Goal: Information Seeking & Learning: Learn about a topic

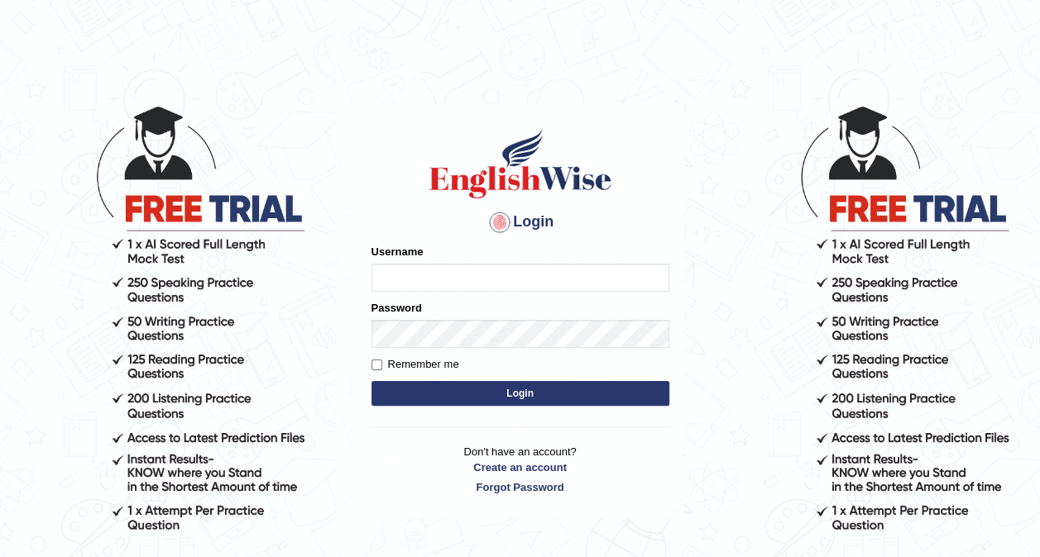
type input "Ellaine_9"
click at [476, 399] on button "Login" at bounding box center [520, 393] width 298 height 25
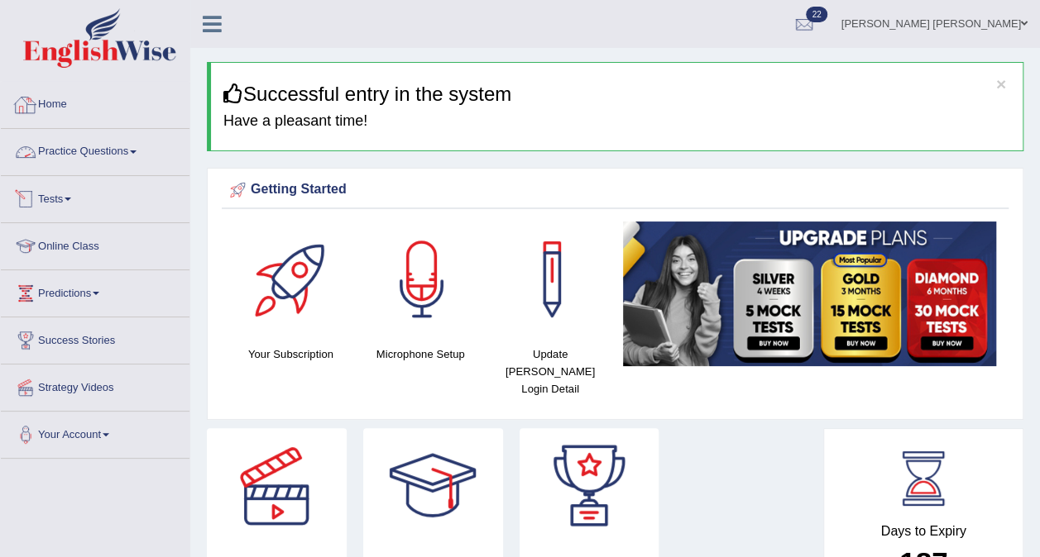
click at [84, 153] on link "Practice Questions" at bounding box center [95, 149] width 189 height 41
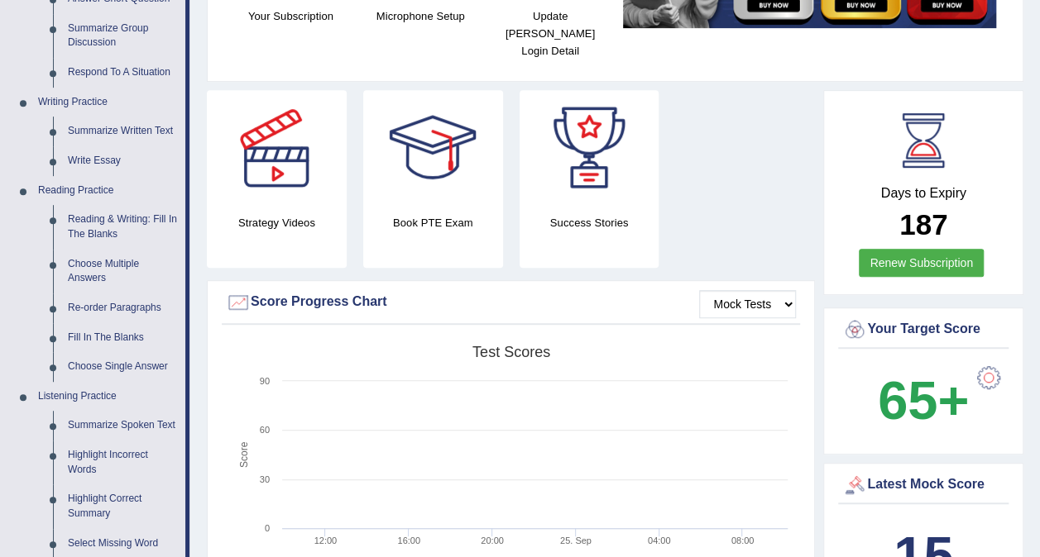
scroll to position [337, 0]
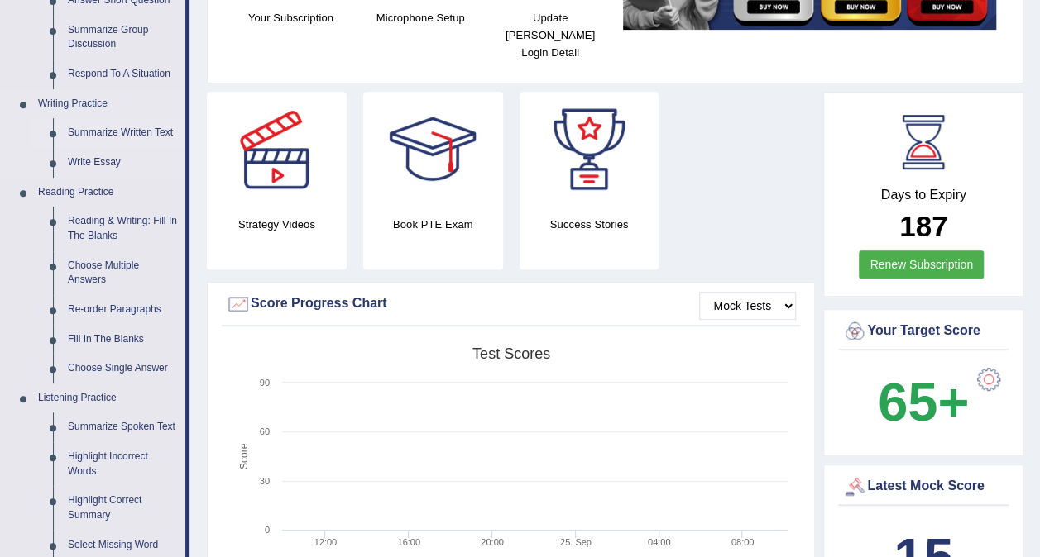
click at [114, 129] on link "Summarize Written Text" at bounding box center [122, 133] width 125 height 30
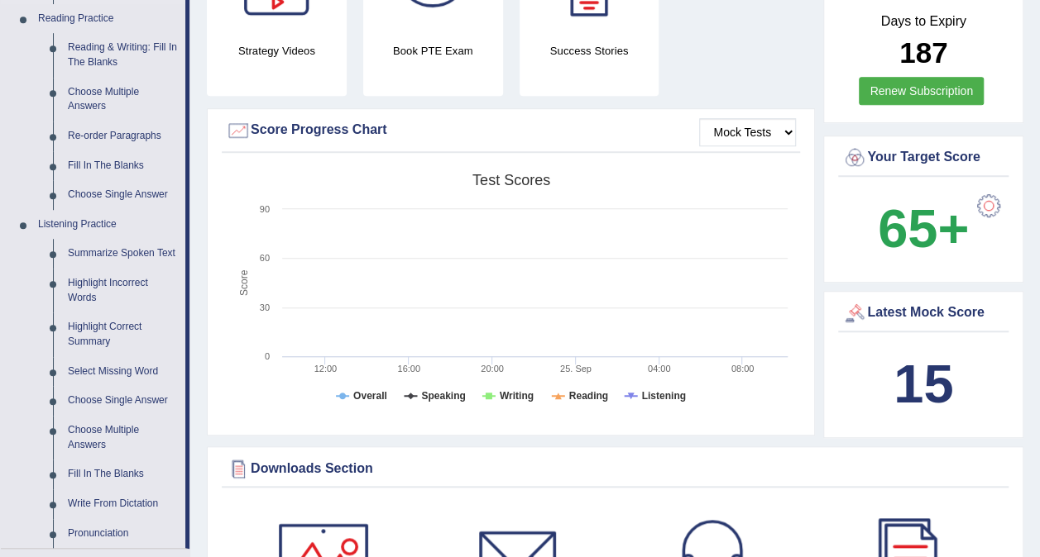
scroll to position [1207, 0]
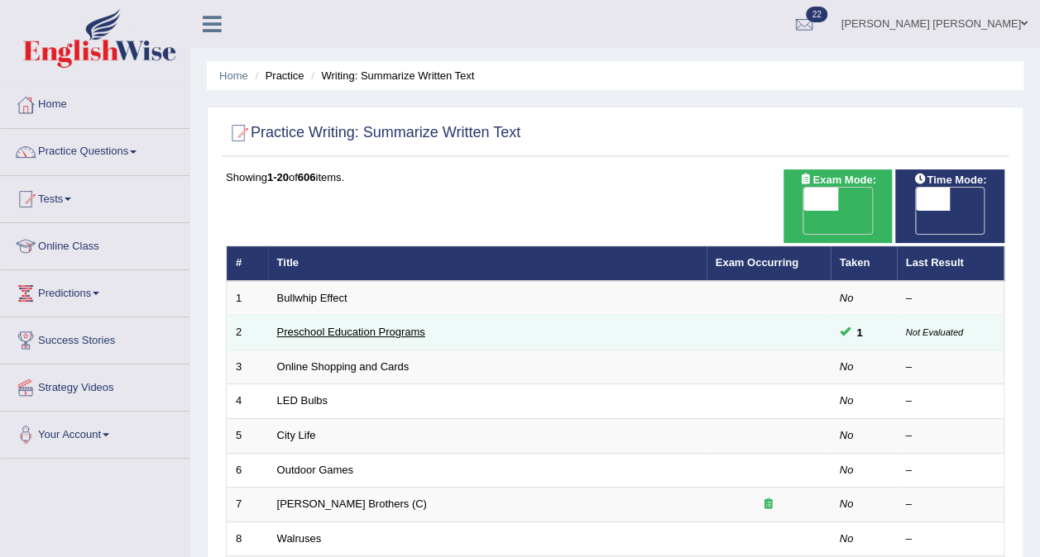
click at [365, 326] on link "Preschool Education Programs" at bounding box center [351, 332] width 148 height 12
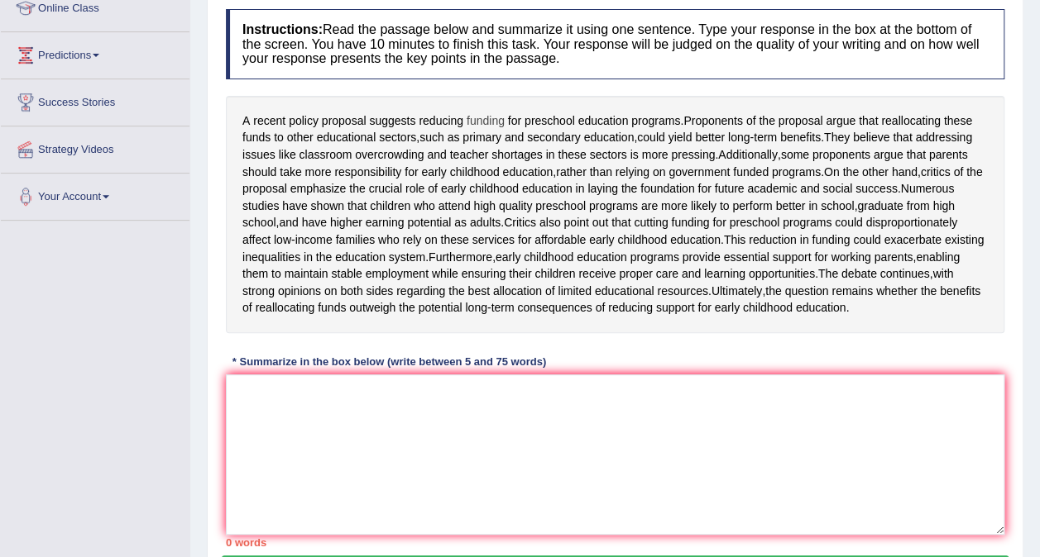
scroll to position [243, 0]
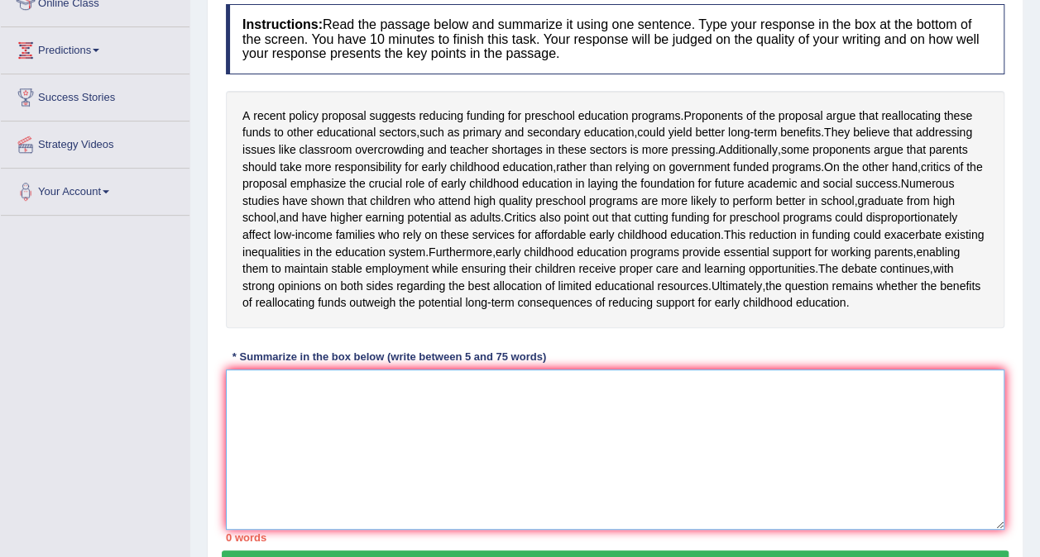
click at [378, 448] on textarea at bounding box center [615, 450] width 778 height 160
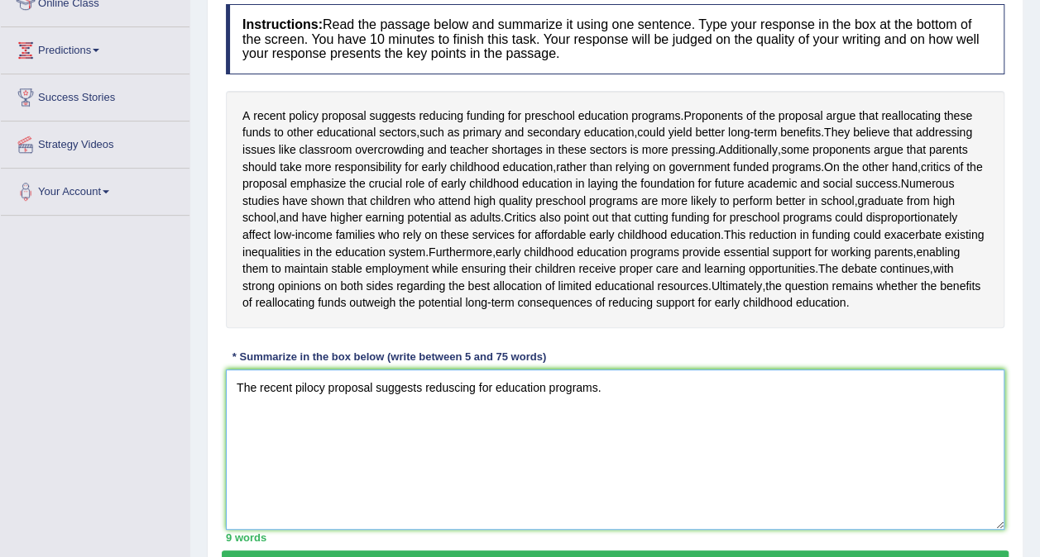
click at [323, 438] on textarea "The recent pilocy proposal suggests reduscing for education programs." at bounding box center [615, 450] width 778 height 160
click at [452, 437] on textarea "The recent policy proposal suggests reduscing for education programs." at bounding box center [615, 450] width 778 height 160
click at [602, 440] on textarea "The recent policy proposal suggests reducing for education programs." at bounding box center [615, 450] width 778 height 160
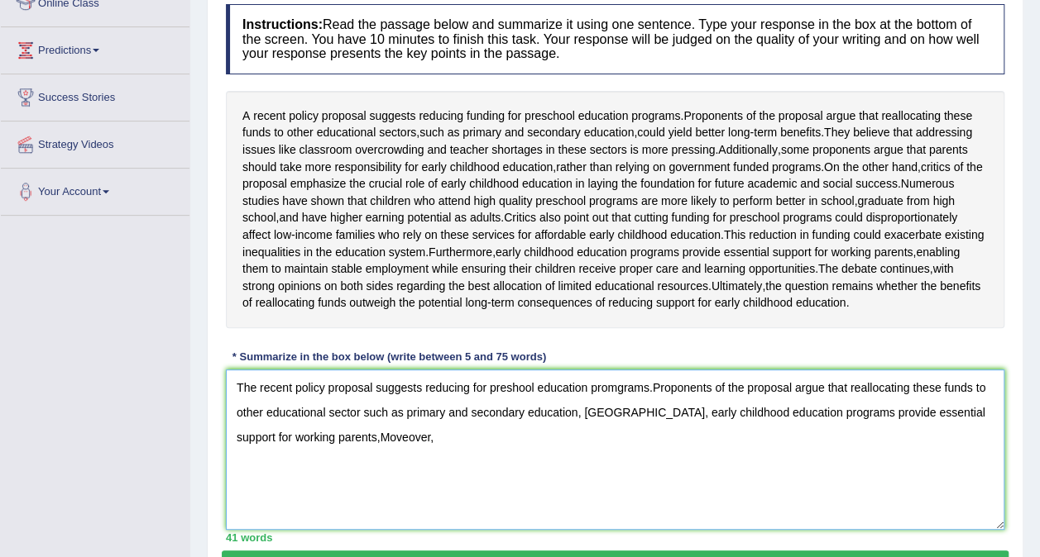
click at [321, 489] on textarea "The recent policy proposal suggests reducing for preshool education promgrams.P…" at bounding box center [615, 450] width 778 height 160
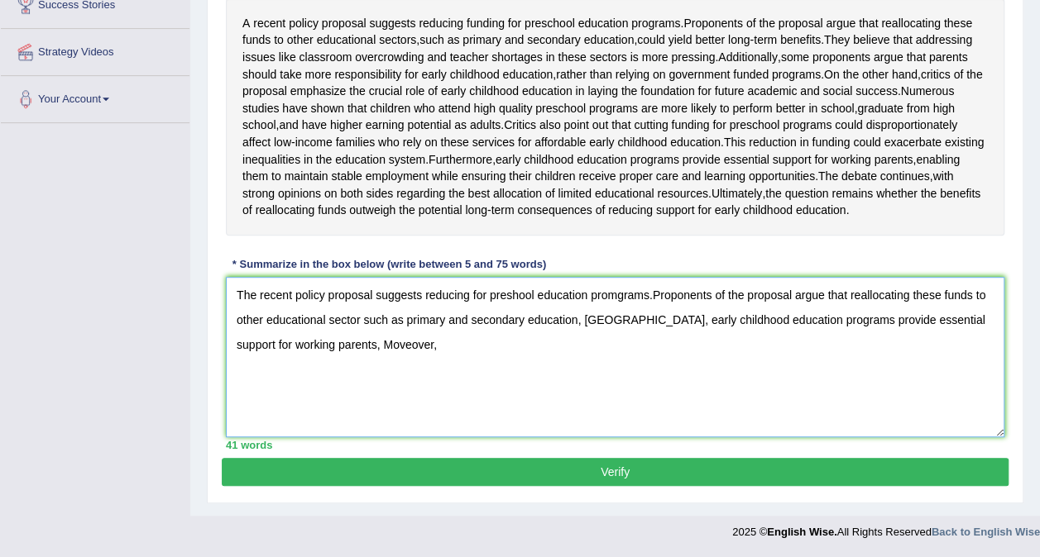
scroll to position [384, 0]
click at [413, 352] on textarea "The recent policy proposal suggests reducing for preshool education promgrams.P…" at bounding box center [615, 357] width 778 height 160
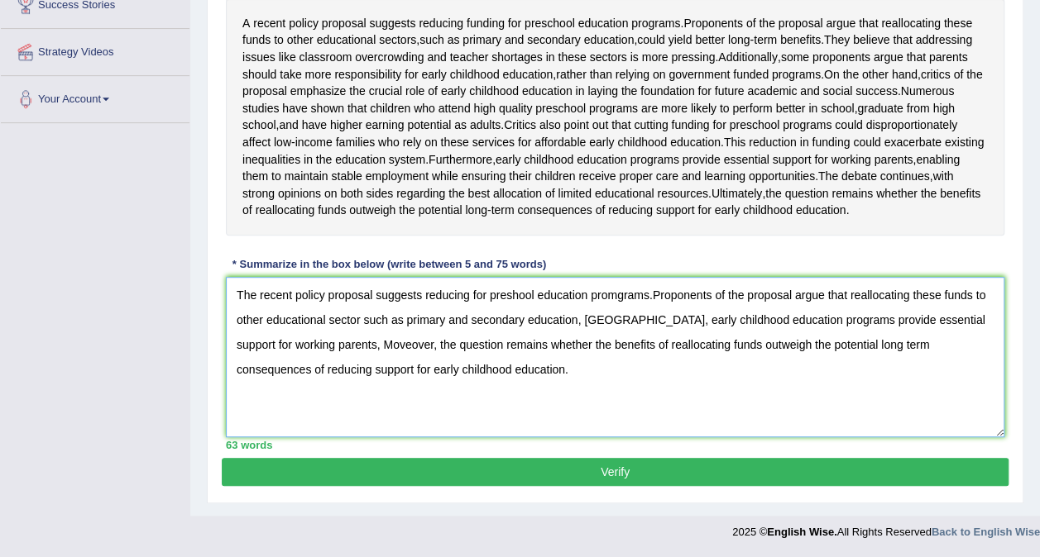
click at [375, 342] on textarea "The recent policy proposal suggests reducing for preshool education promgrams.P…" at bounding box center [615, 357] width 778 height 160
click at [446, 347] on textarea "The recent policy proposal suggests reducing for preshool education promgrams.P…" at bounding box center [615, 357] width 778 height 160
type textarea "The recent policy proposal suggests reducing for preshool education promgrams.P…"
click at [640, 470] on button "Verify" at bounding box center [615, 472] width 786 height 28
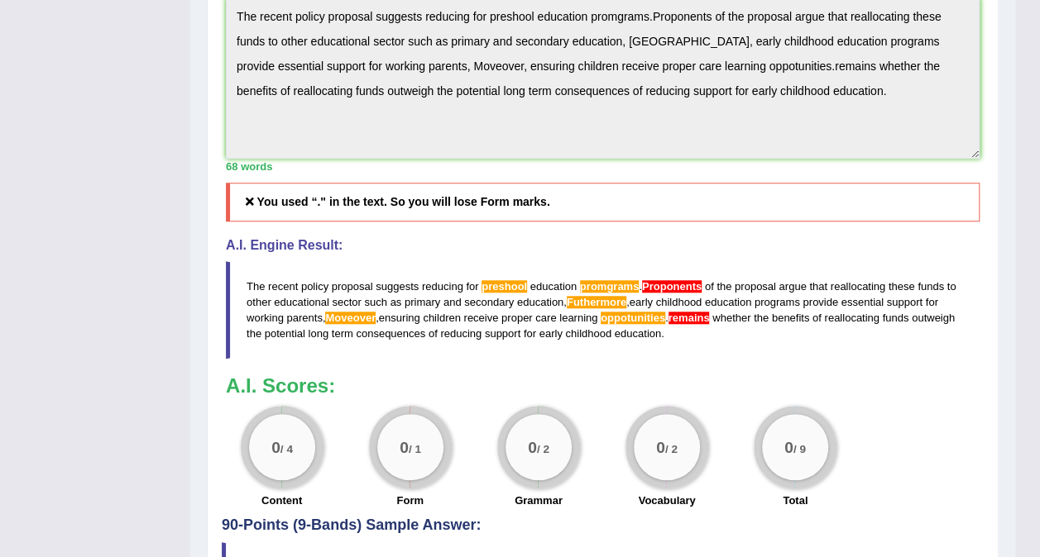
scroll to position [606, 0]
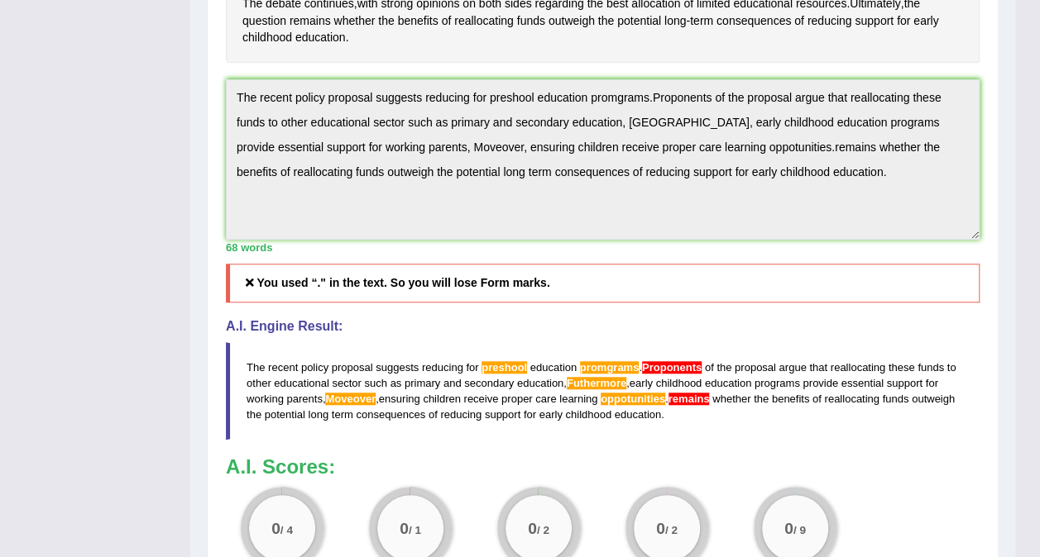
click at [923, 478] on h3 "A.I. Scores:" at bounding box center [602, 467] width 753 height 22
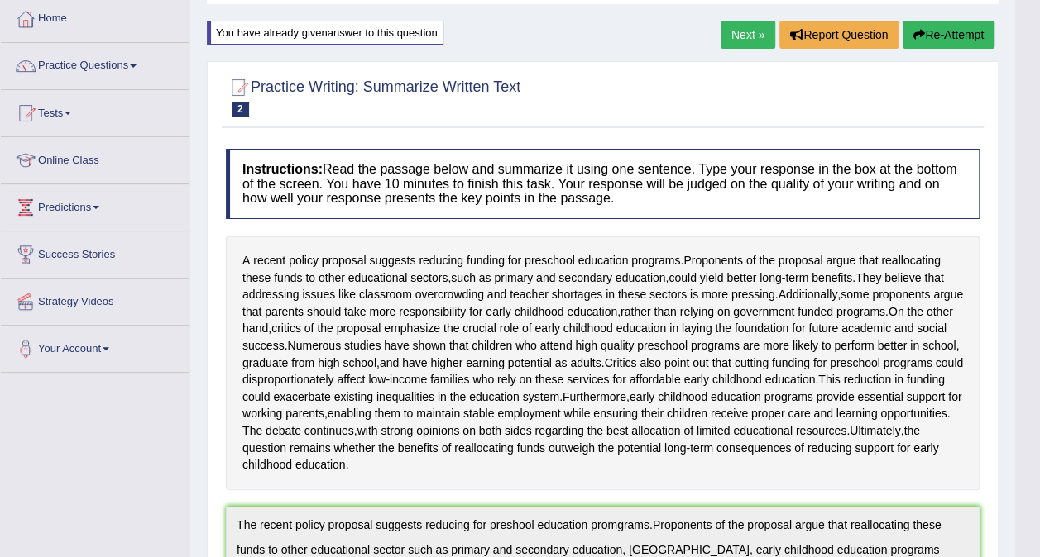
scroll to position [0, 0]
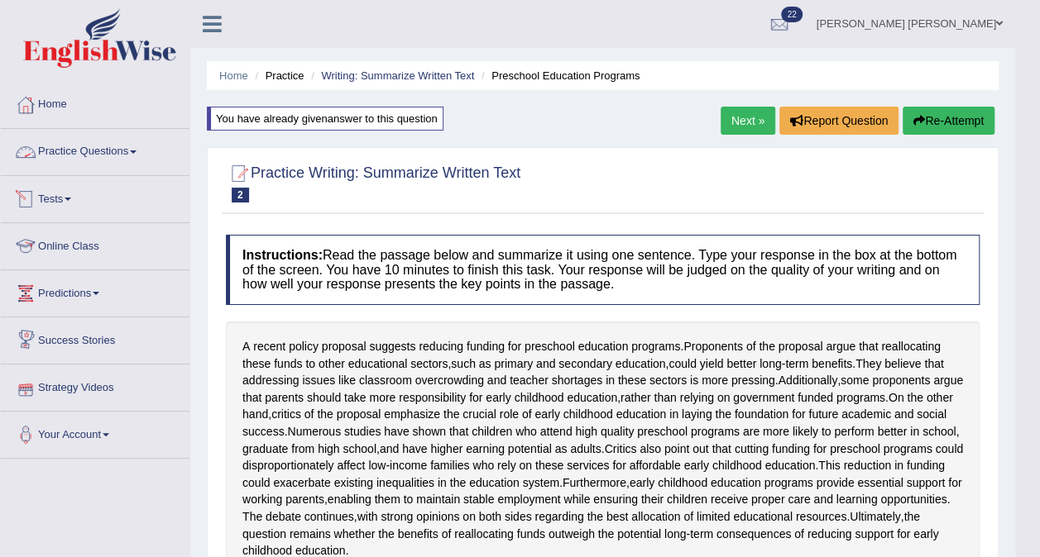
click at [64, 154] on link "Practice Questions" at bounding box center [95, 149] width 189 height 41
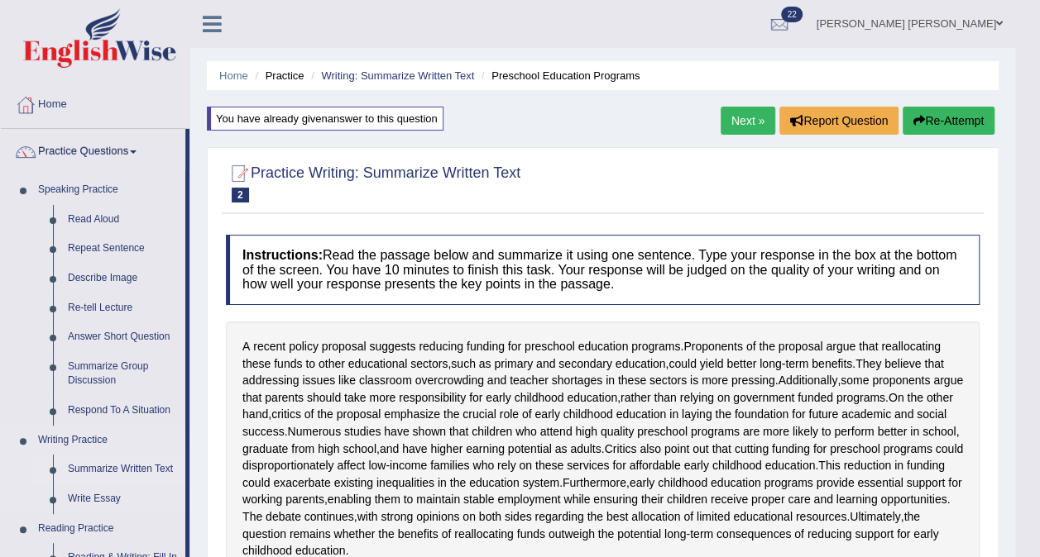
click at [108, 471] on link "Summarize Written Text" at bounding box center [122, 470] width 125 height 30
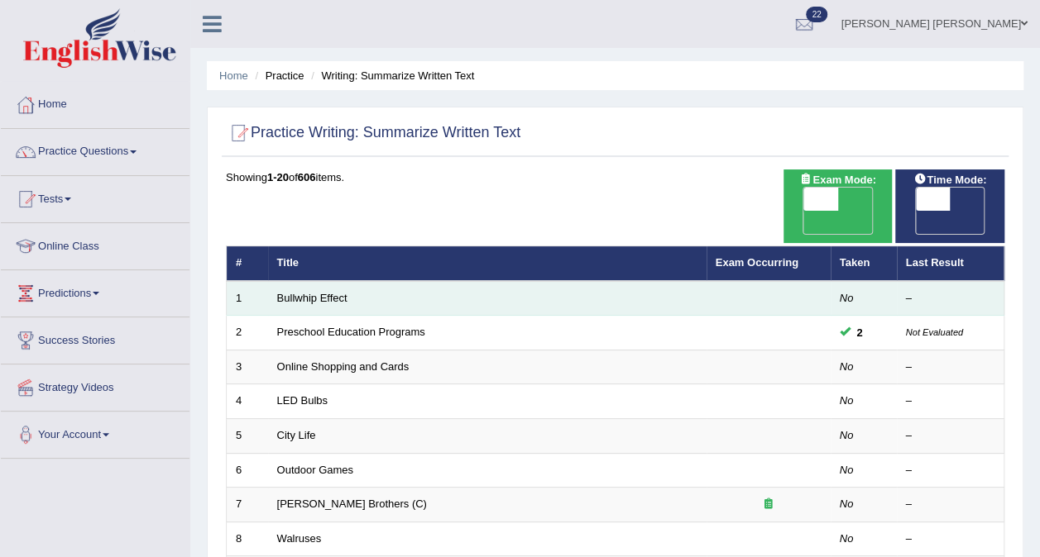
click at [827, 281] on td at bounding box center [768, 298] width 124 height 35
click at [326, 292] on link "Bullwhip Effect" at bounding box center [312, 298] width 70 height 12
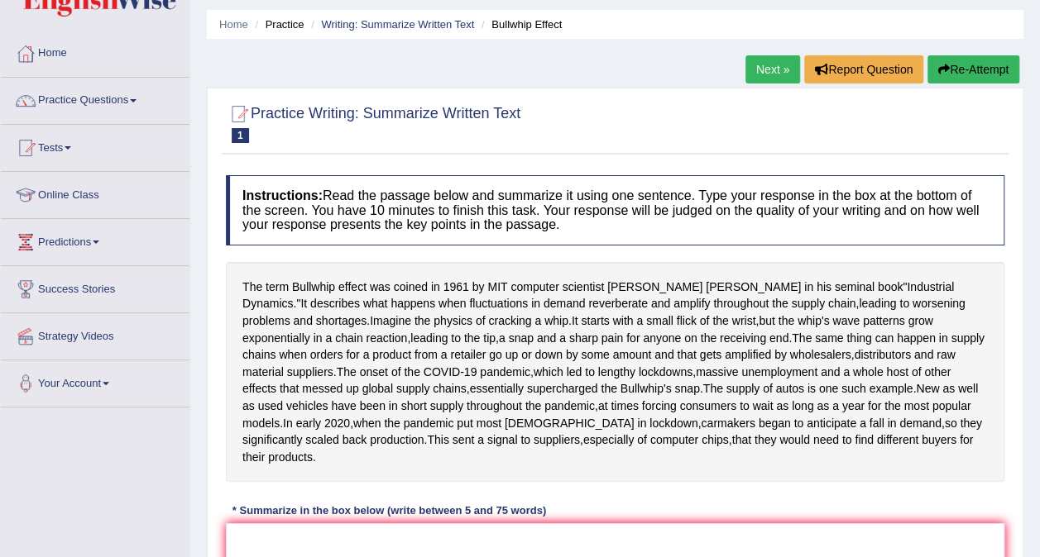
scroll to position [50, 0]
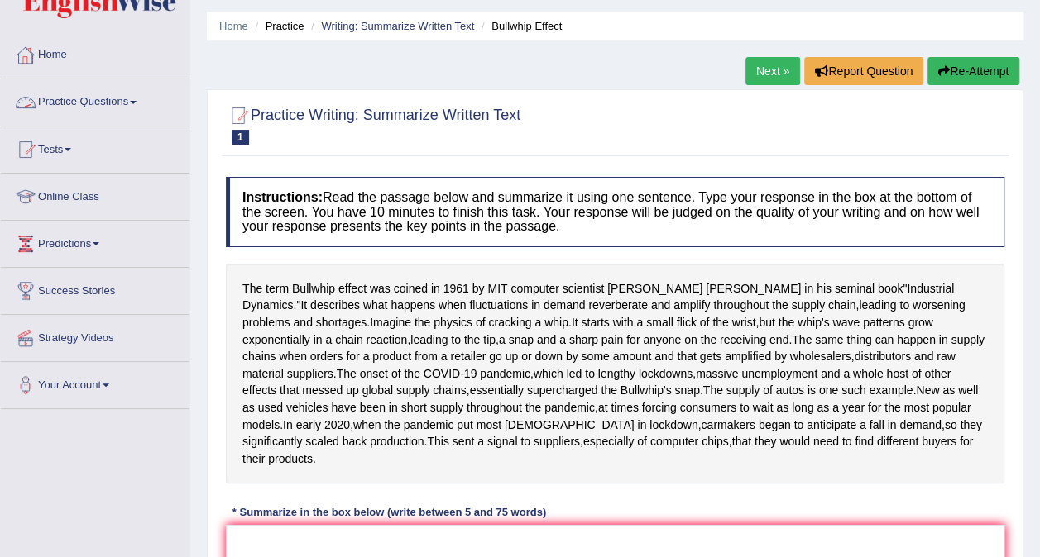
click at [97, 99] on link "Practice Questions" at bounding box center [95, 99] width 189 height 41
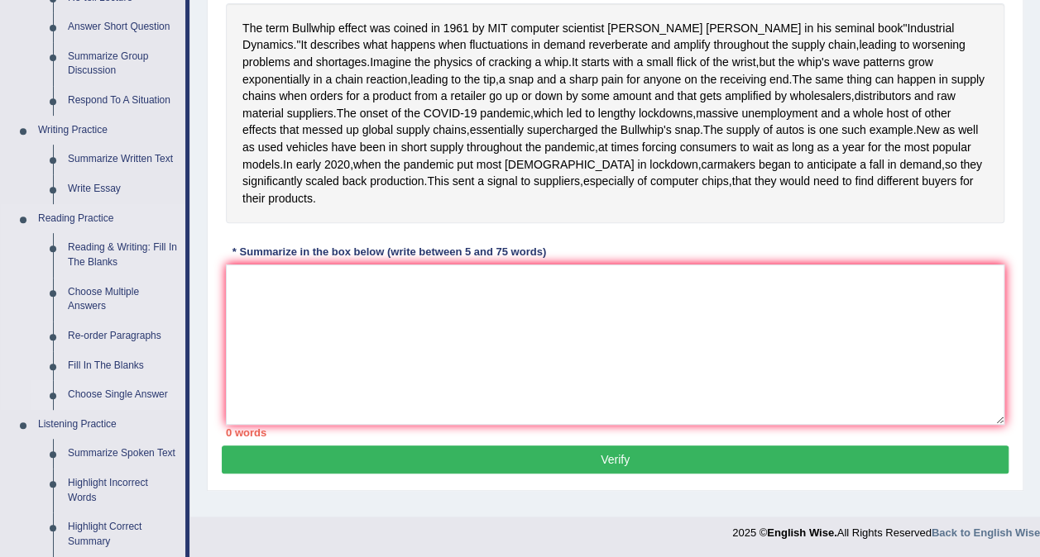
scroll to position [325, 0]
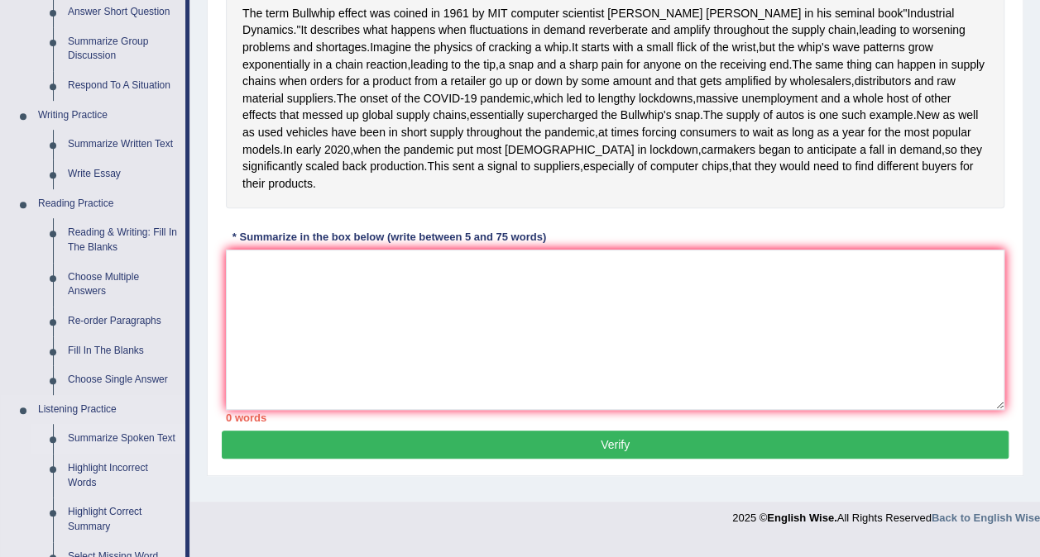
click at [106, 439] on link "Summarize Spoken Text" at bounding box center [122, 439] width 125 height 30
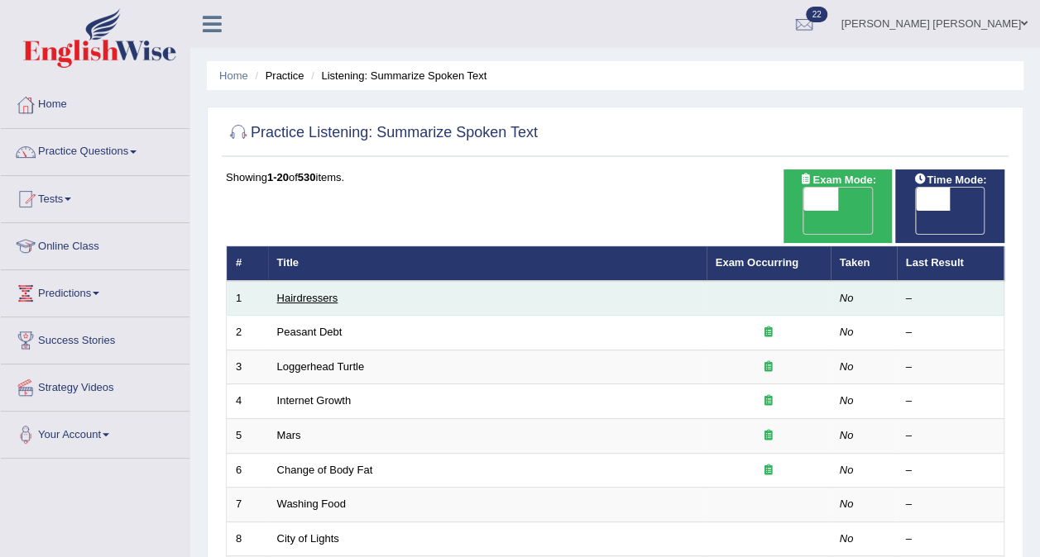
click at [325, 292] on link "Hairdressers" at bounding box center [307, 298] width 61 height 12
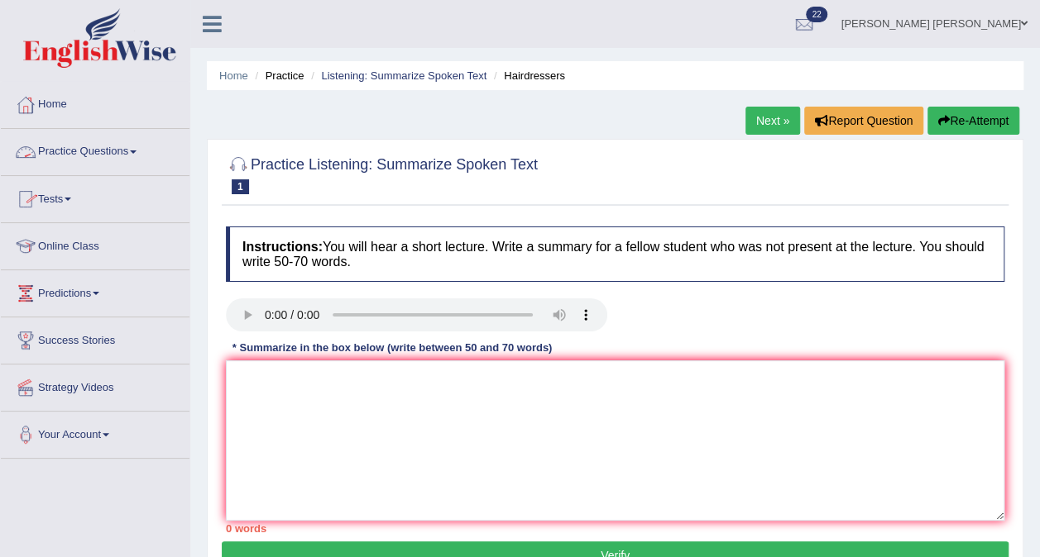
click at [99, 141] on link "Practice Questions" at bounding box center [95, 149] width 189 height 41
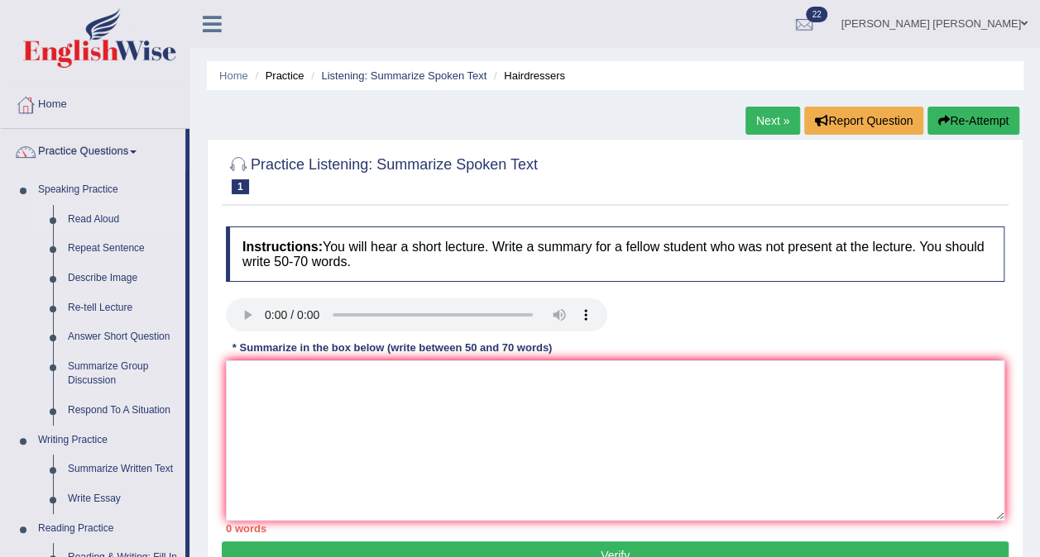
click at [100, 217] on link "Read Aloud" at bounding box center [122, 220] width 125 height 30
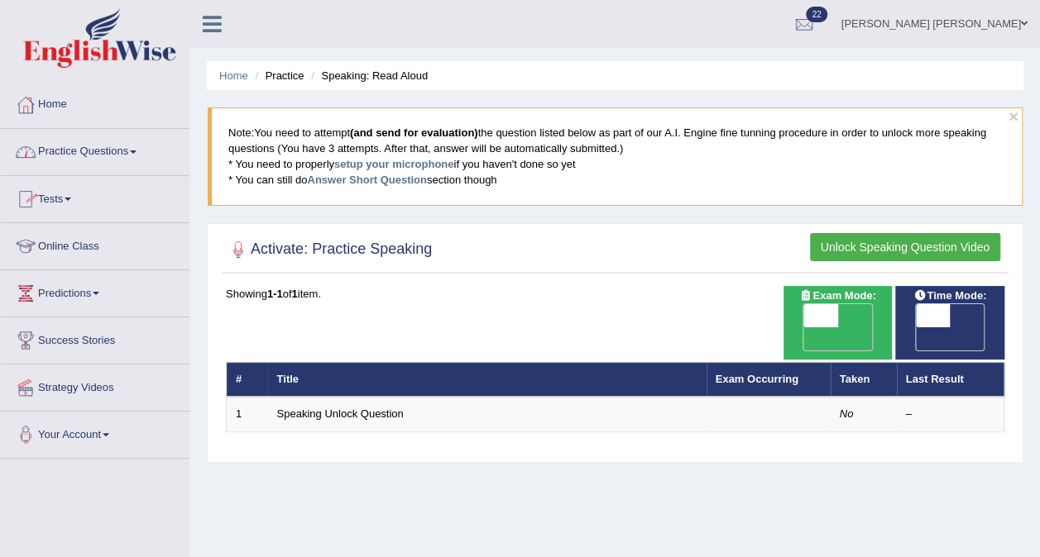
click at [77, 149] on link "Practice Questions" at bounding box center [95, 149] width 189 height 41
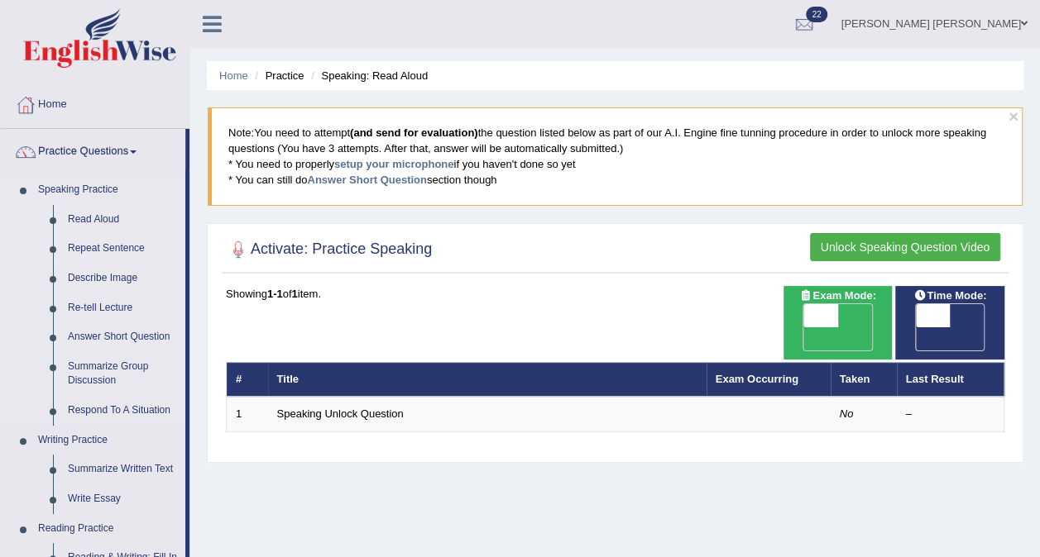
click at [135, 250] on link "Repeat Sentence" at bounding box center [122, 249] width 125 height 30
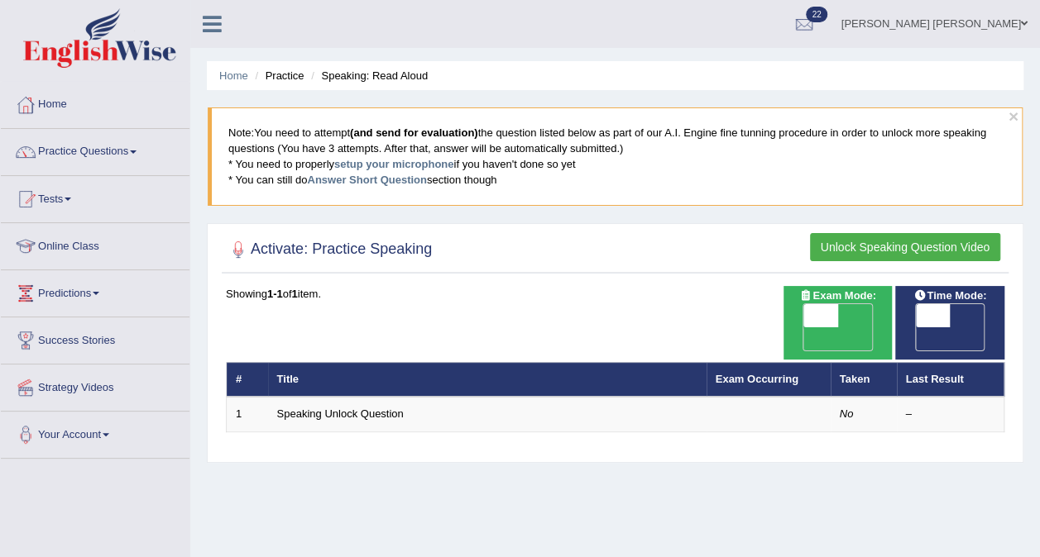
click at [89, 156] on link "Practice Questions" at bounding box center [95, 149] width 189 height 41
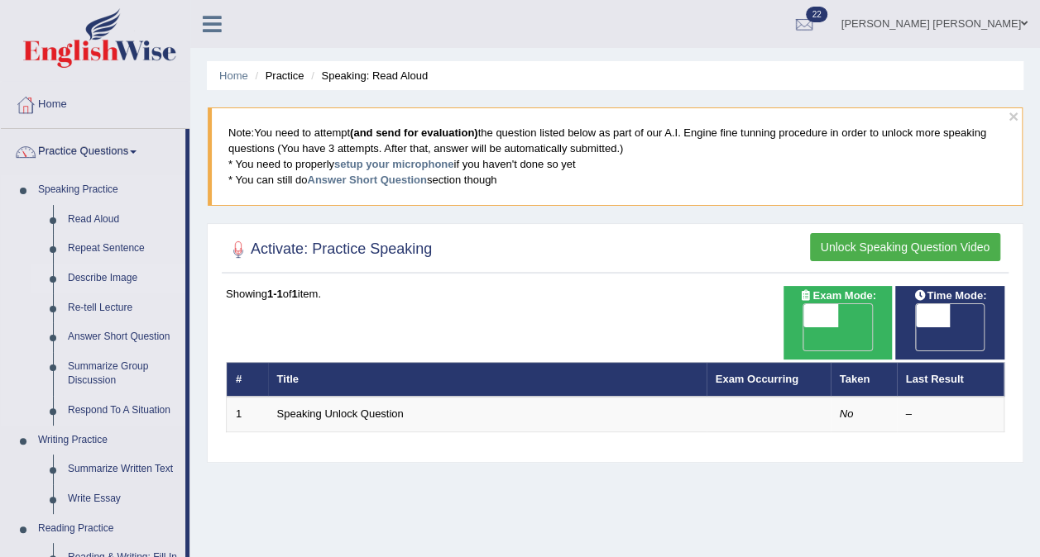
click at [92, 279] on link "Describe Image" at bounding box center [122, 279] width 125 height 30
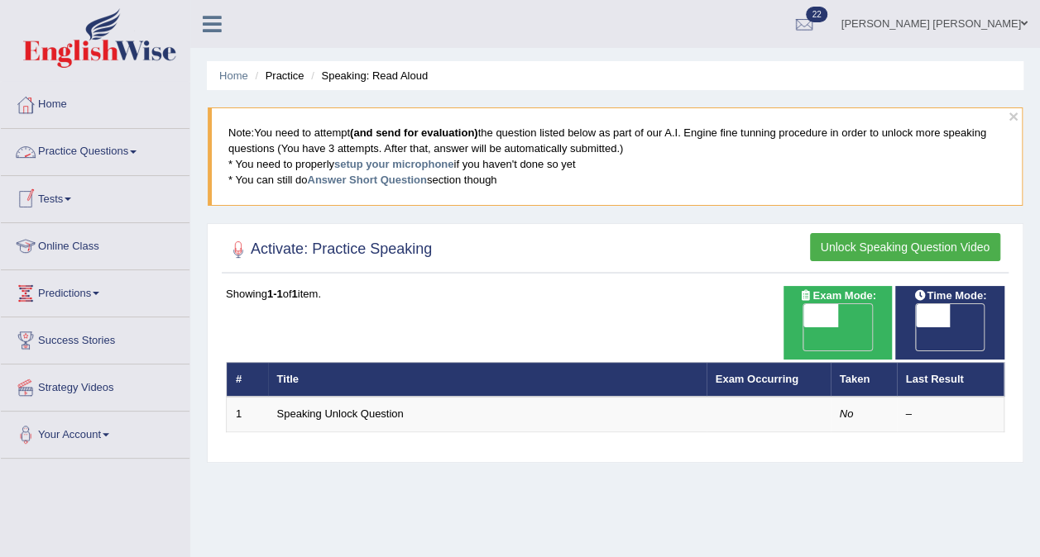
click at [69, 150] on link "Practice Questions" at bounding box center [95, 149] width 189 height 41
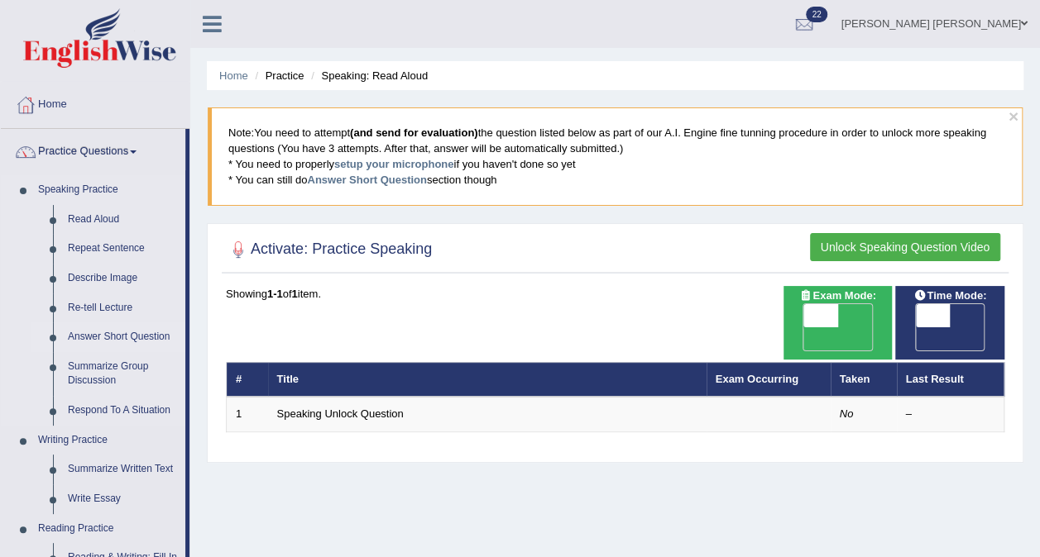
click at [94, 341] on link "Answer Short Question" at bounding box center [122, 338] width 125 height 30
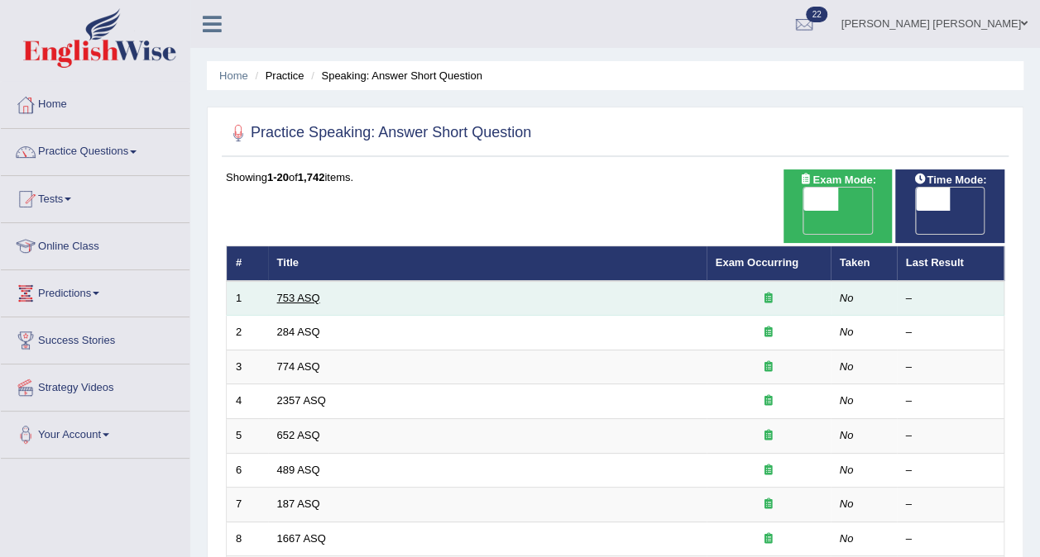
click at [301, 292] on link "753 ASQ" at bounding box center [298, 298] width 43 height 12
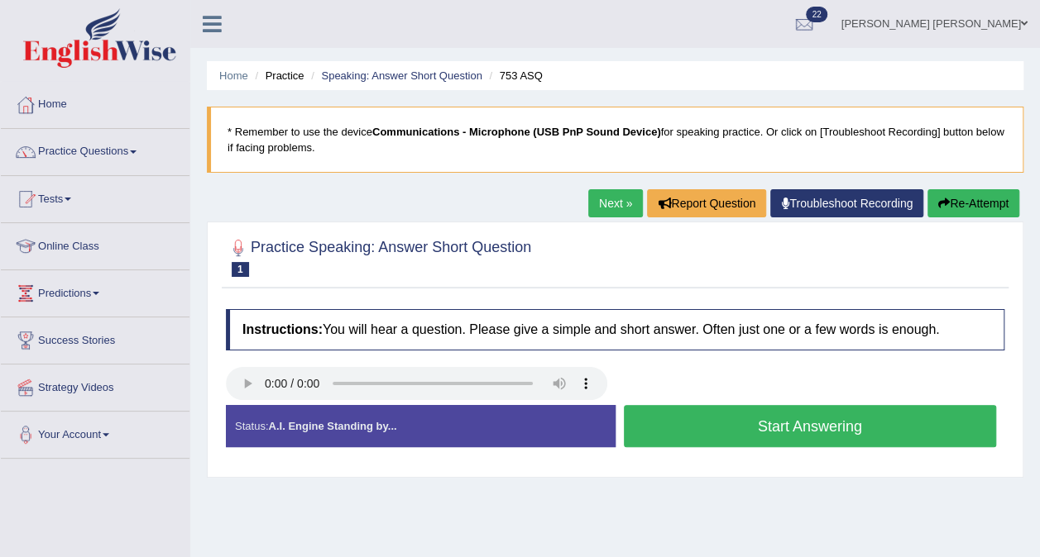
click at [797, 418] on button "Start Answering" at bounding box center [810, 426] width 373 height 42
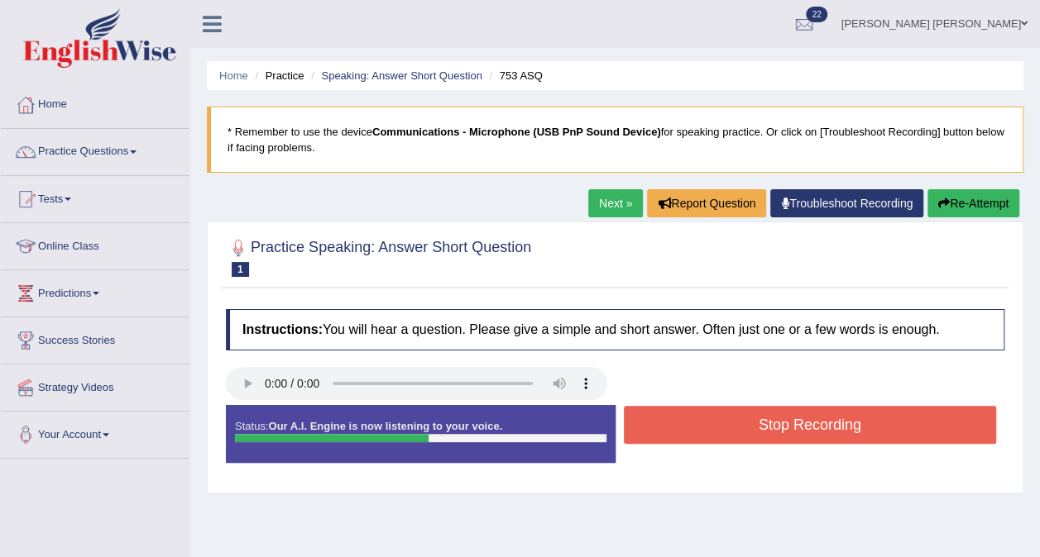
click at [736, 414] on button "Stop Recording" at bounding box center [810, 425] width 373 height 38
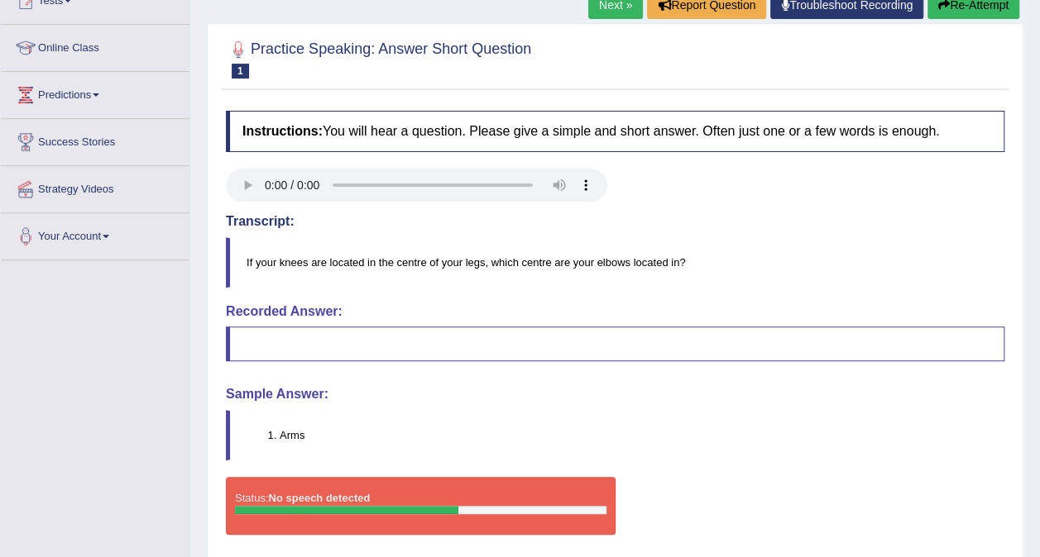
scroll to position [200, 0]
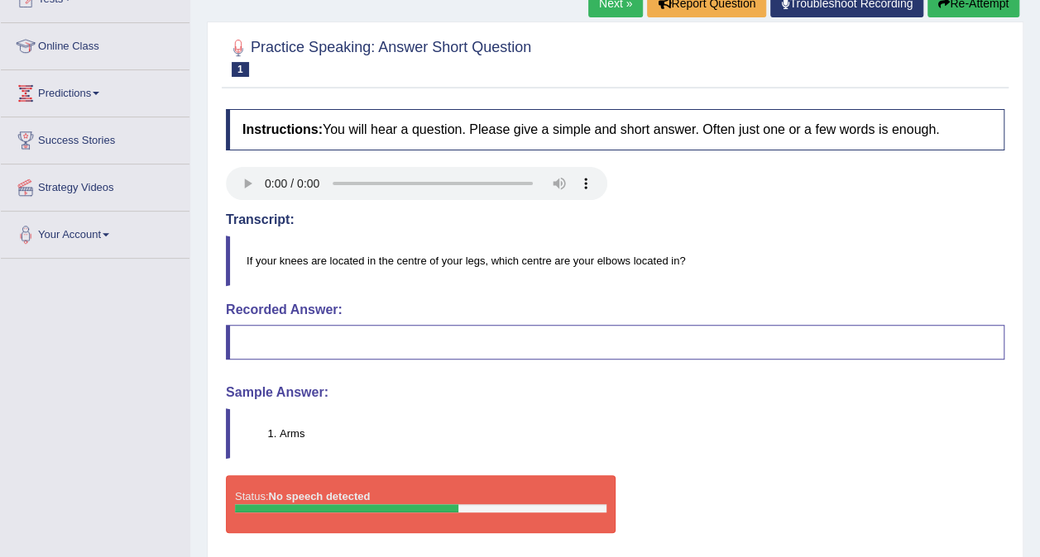
click at [619, 3] on link "Next »" at bounding box center [615, 3] width 55 height 28
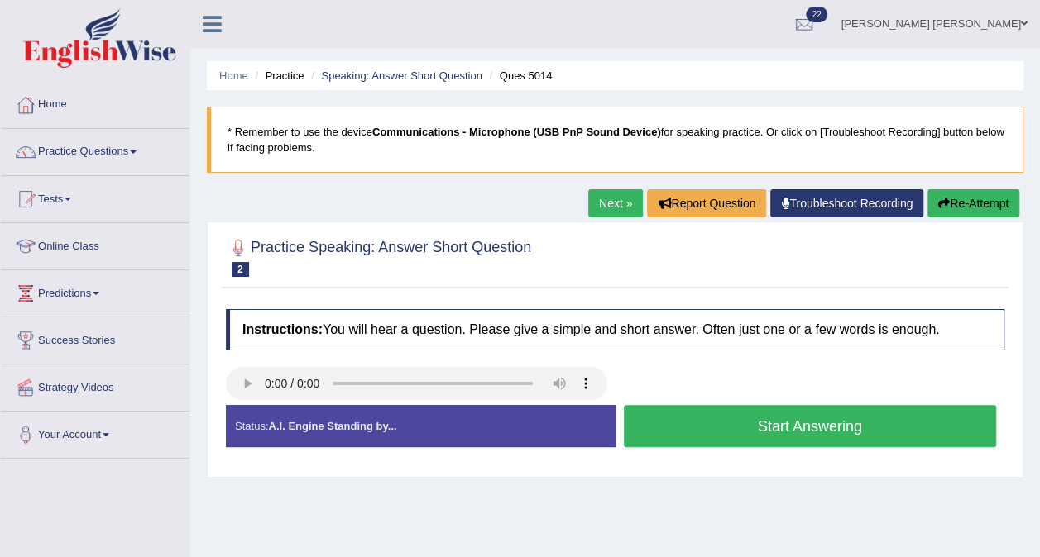
click at [827, 425] on button "Start Answering" at bounding box center [810, 426] width 373 height 42
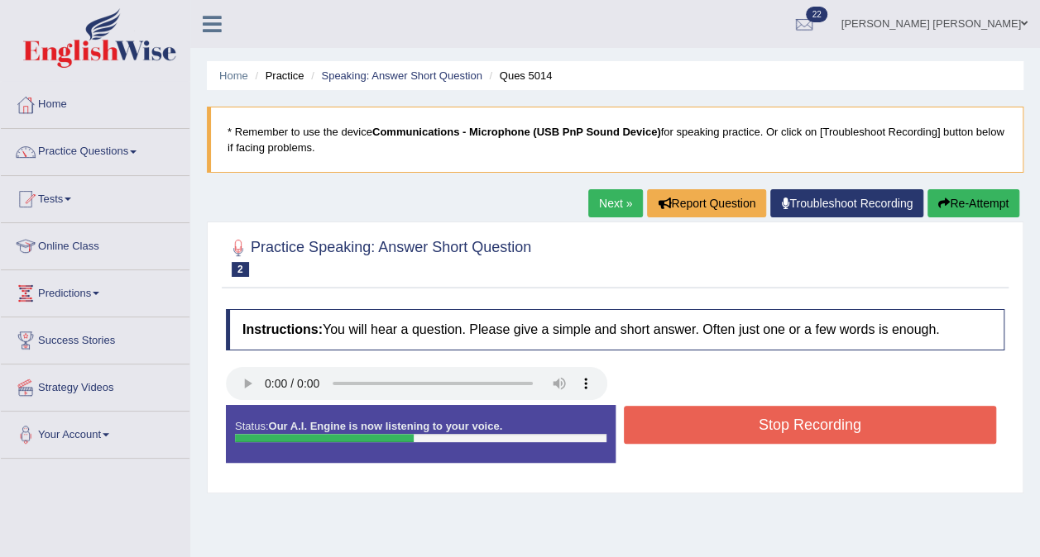
click at [827, 425] on button "Stop Recording" at bounding box center [810, 425] width 373 height 38
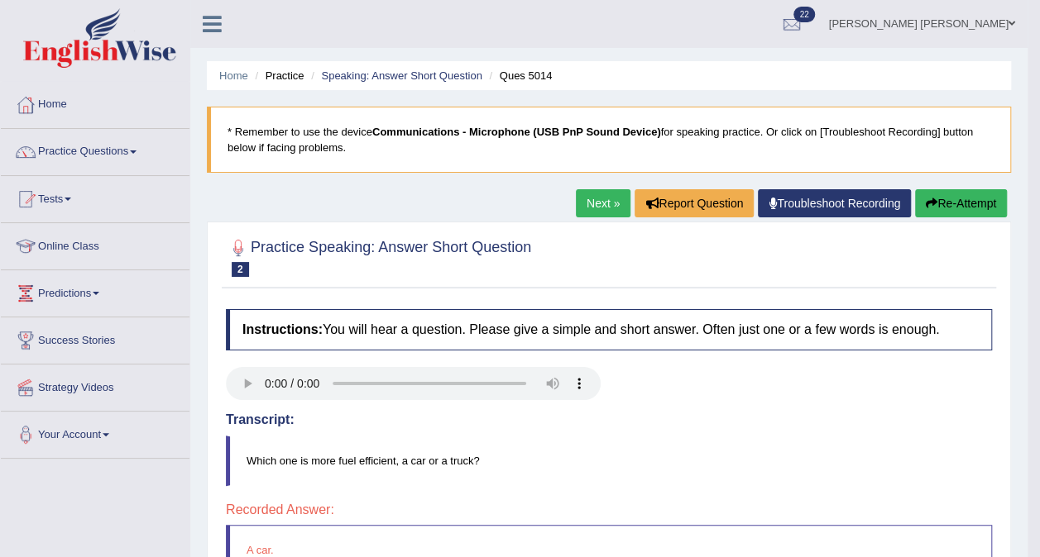
click at [586, 199] on link "Next »" at bounding box center [603, 203] width 55 height 28
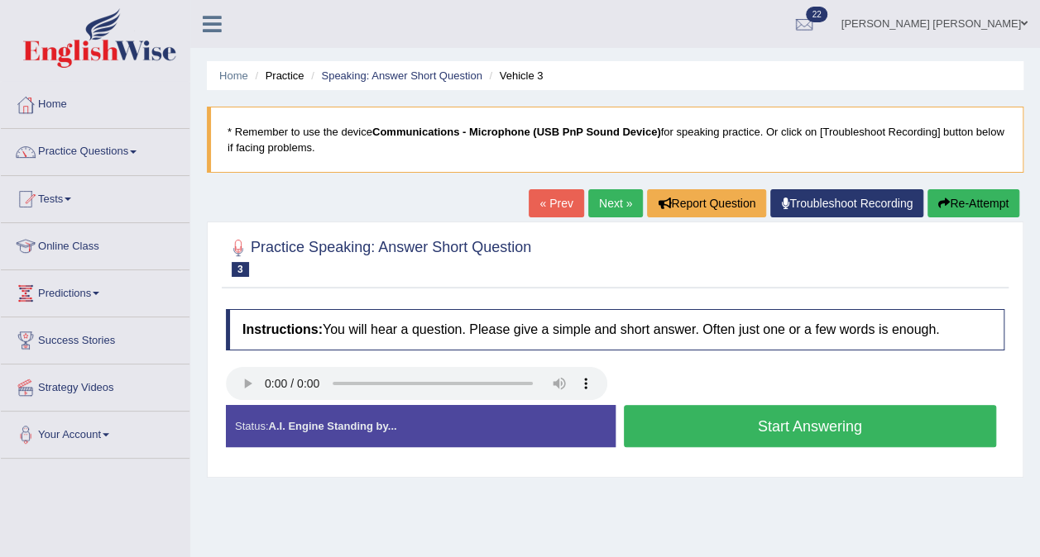
click at [775, 417] on button "Start Answering" at bounding box center [810, 426] width 373 height 42
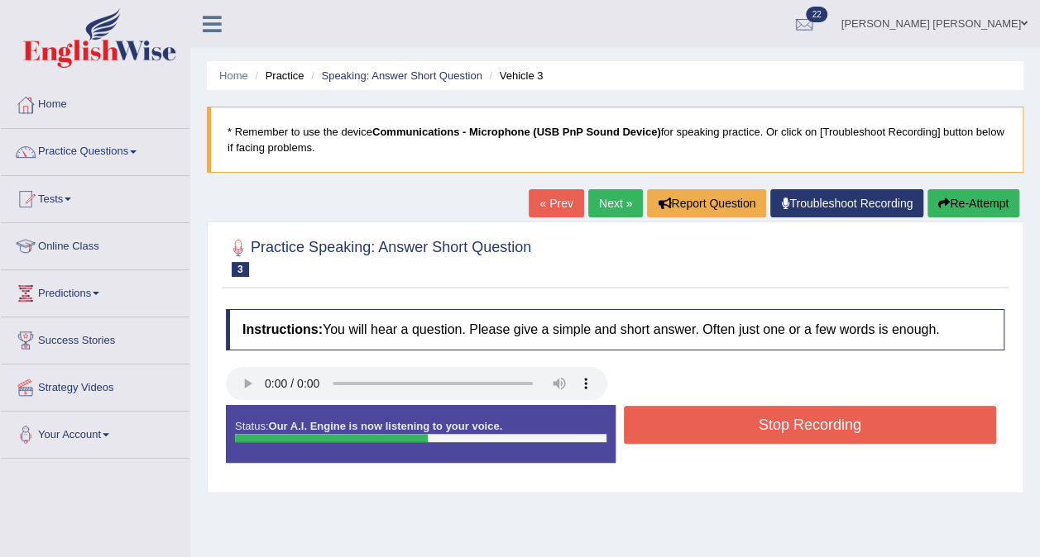
click at [788, 418] on button "Stop Recording" at bounding box center [810, 425] width 373 height 38
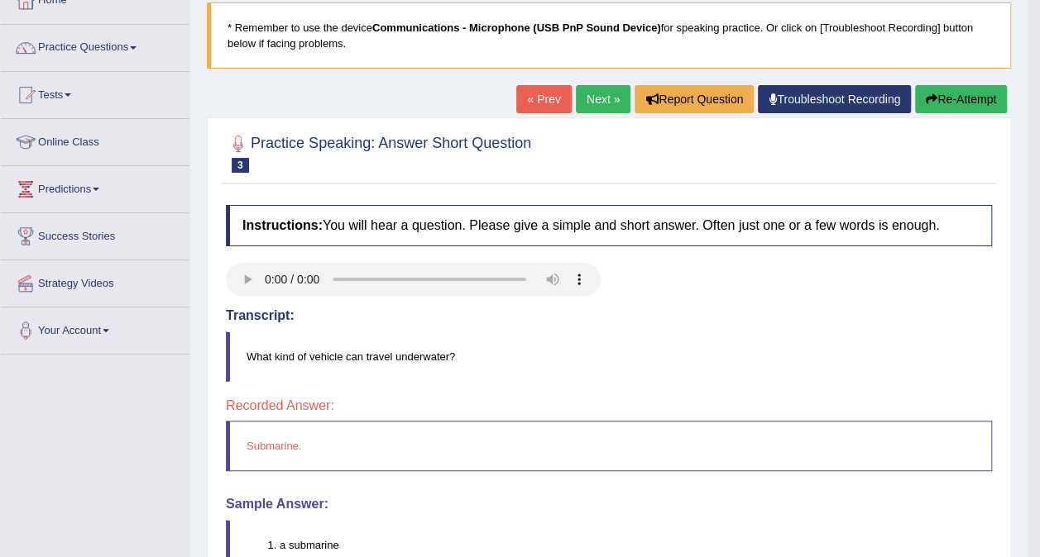
scroll to position [99, 0]
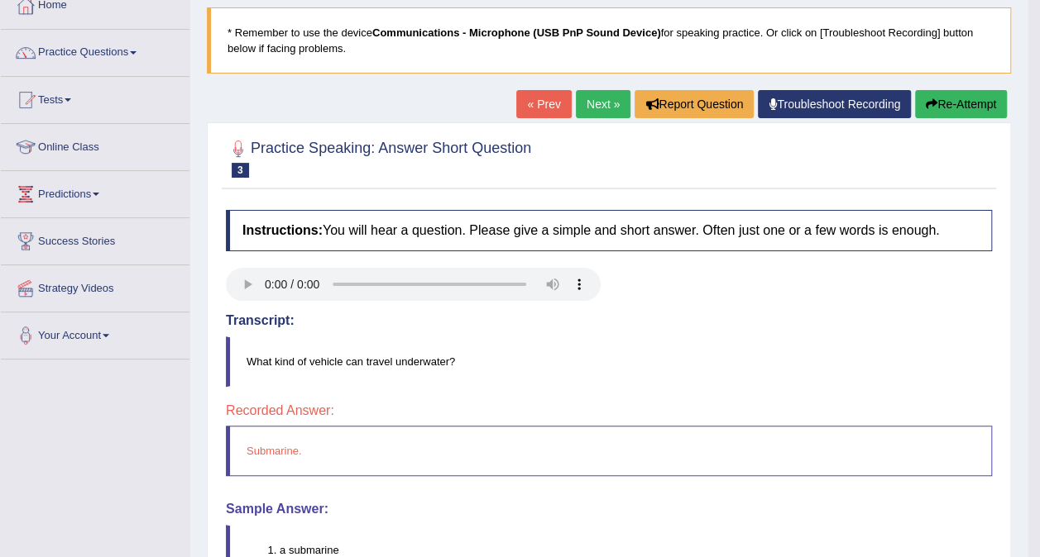
click at [615, 103] on link "Next »" at bounding box center [603, 104] width 55 height 28
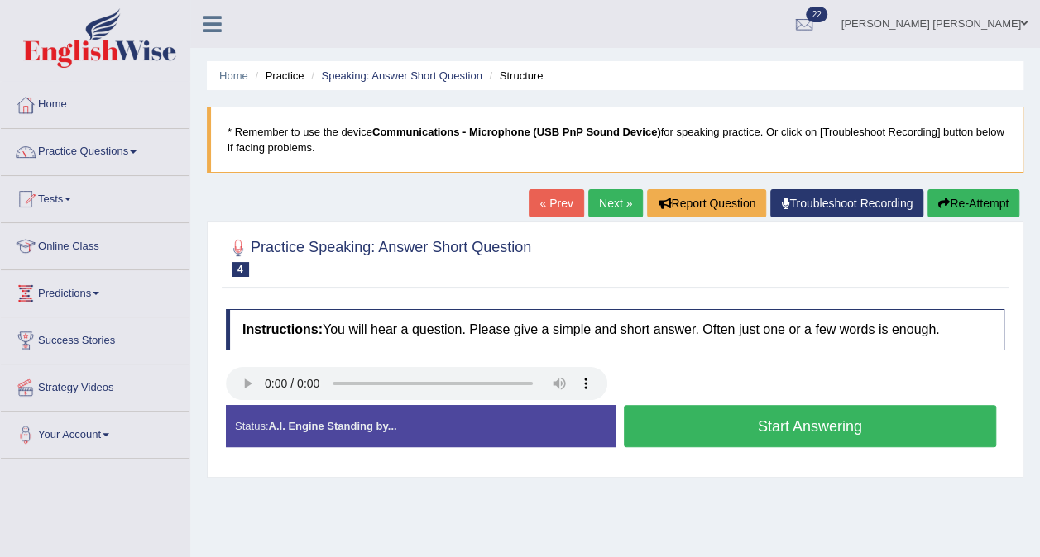
click at [666, 423] on button "Start Answering" at bounding box center [810, 426] width 373 height 42
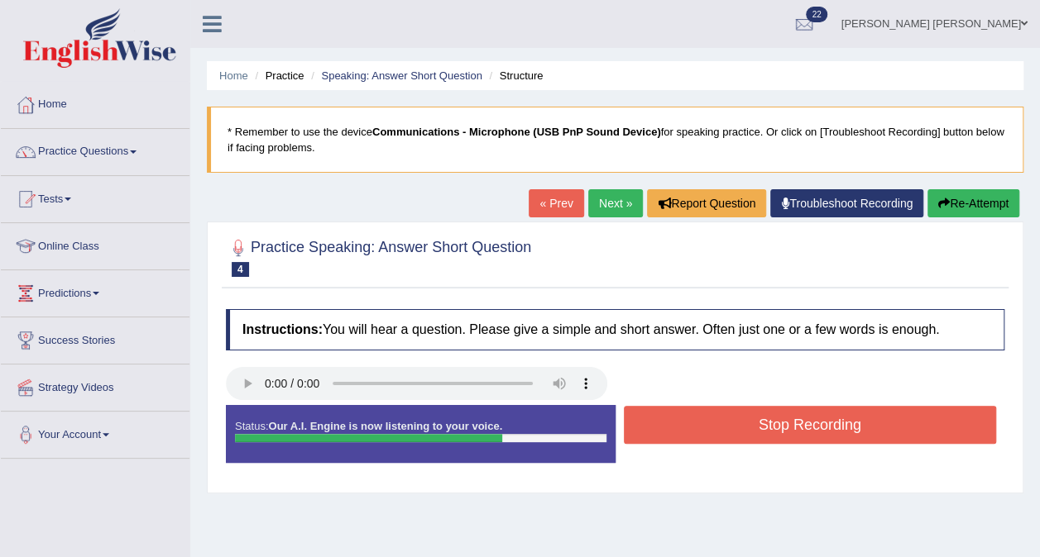
click at [706, 427] on button "Stop Recording" at bounding box center [810, 425] width 373 height 38
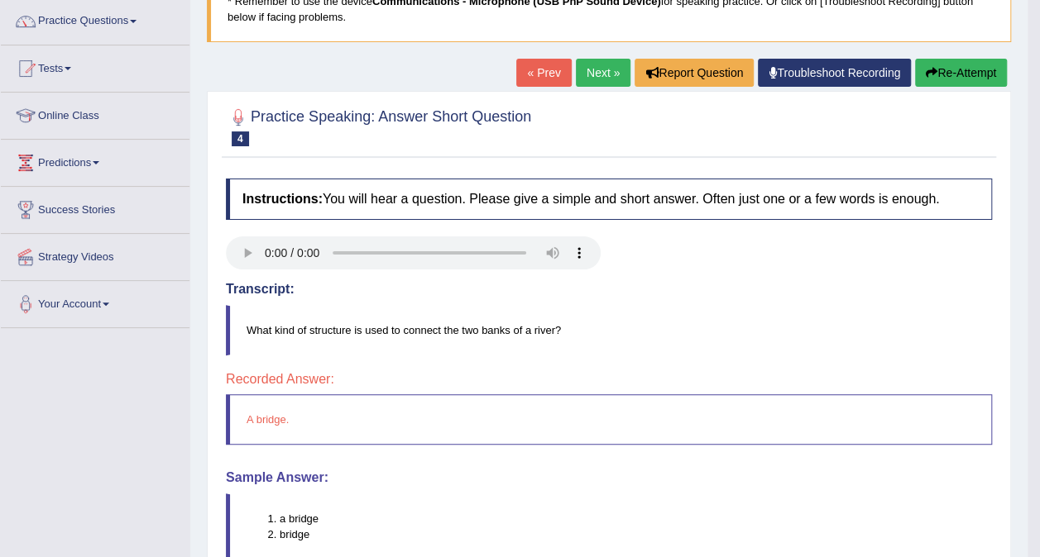
scroll to position [121, 0]
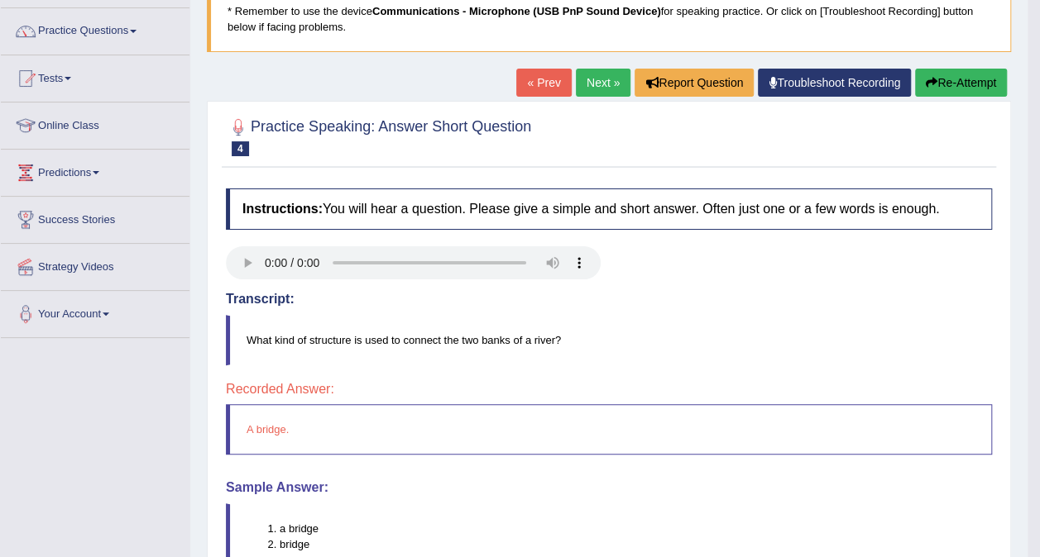
click at [599, 76] on link "Next »" at bounding box center [603, 83] width 55 height 28
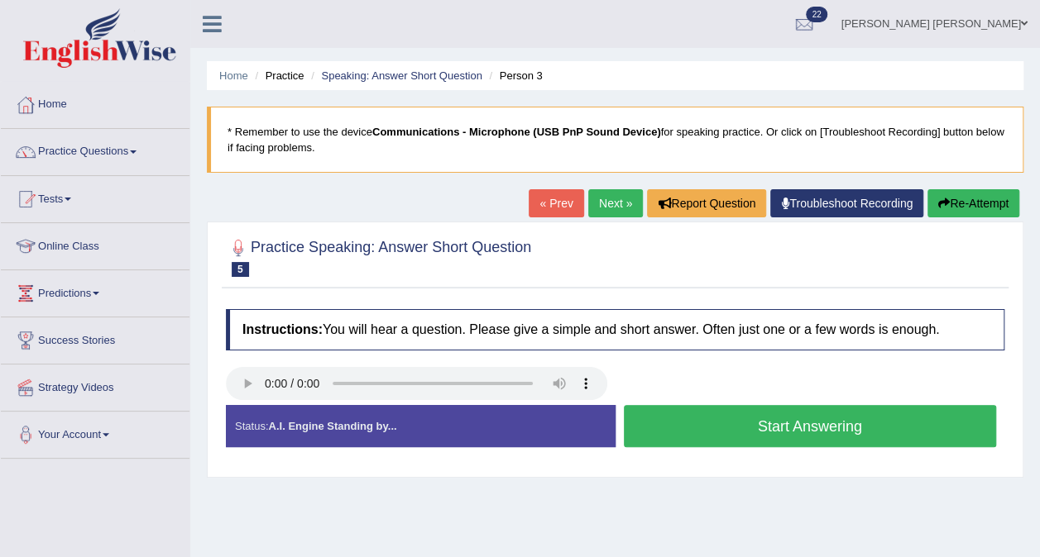
click at [718, 416] on button "Start Answering" at bounding box center [810, 426] width 373 height 42
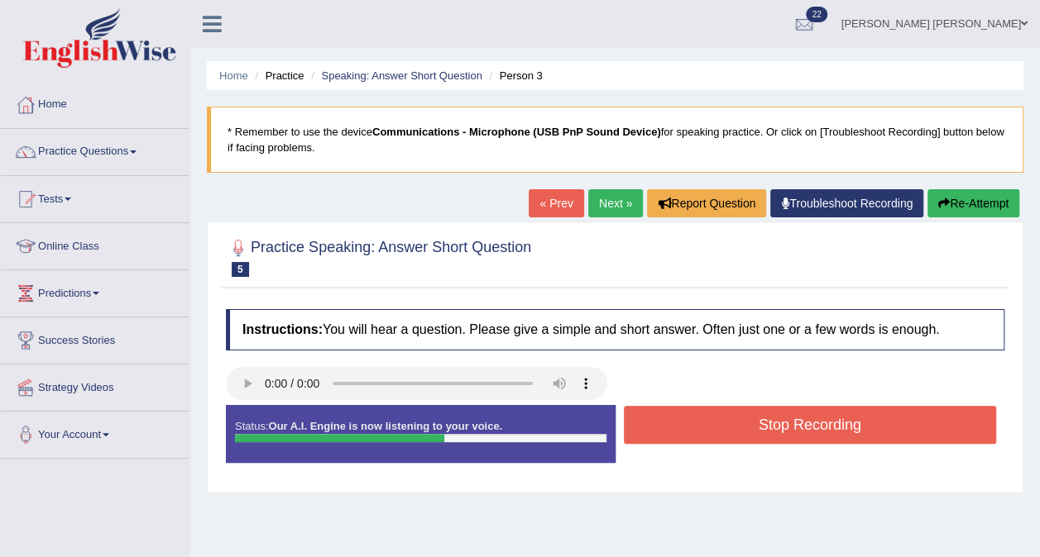
click at [718, 416] on button "Stop Recording" at bounding box center [810, 425] width 373 height 38
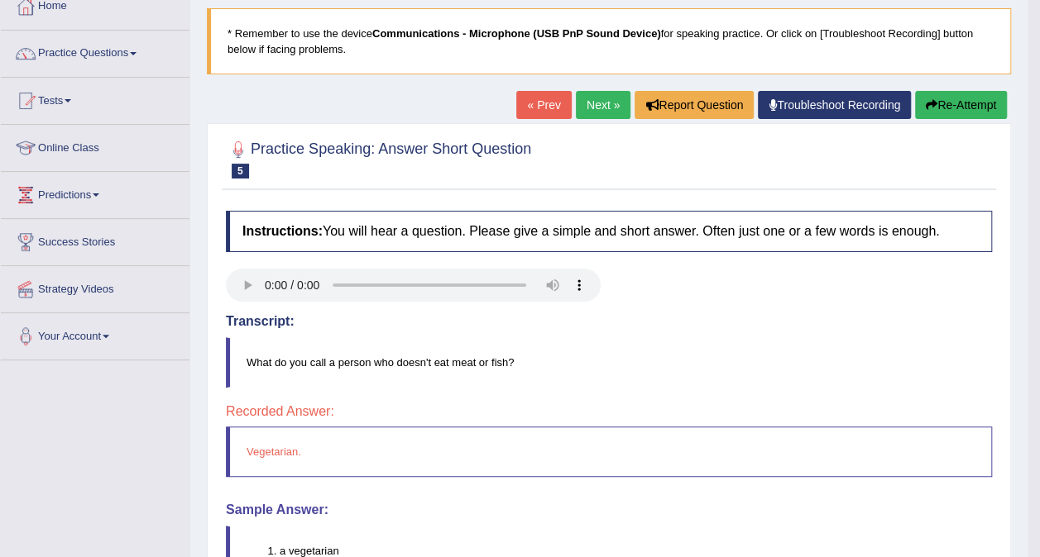
scroll to position [97, 0]
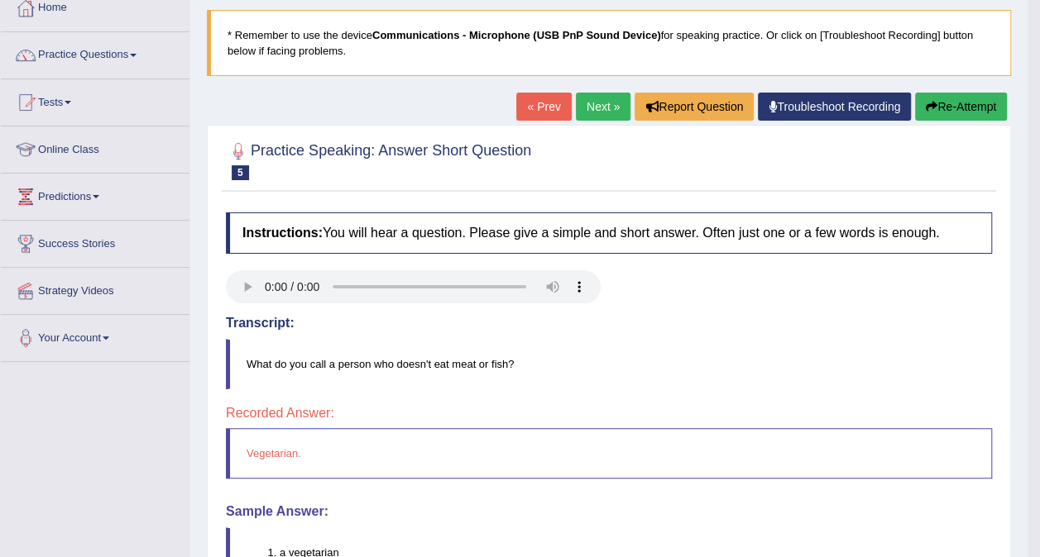
click at [604, 105] on link "Next »" at bounding box center [603, 107] width 55 height 28
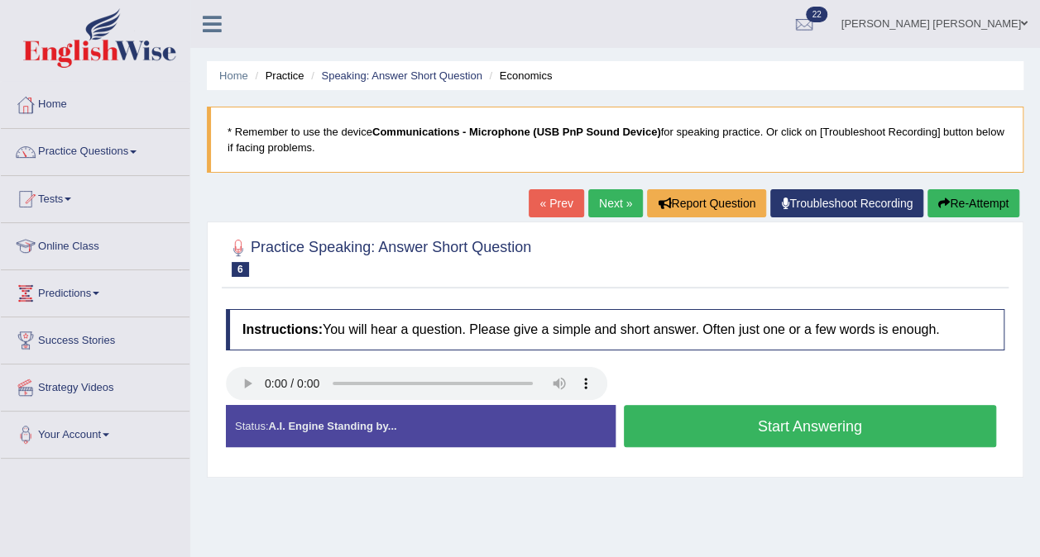
click at [662, 425] on button "Start Answering" at bounding box center [810, 426] width 373 height 42
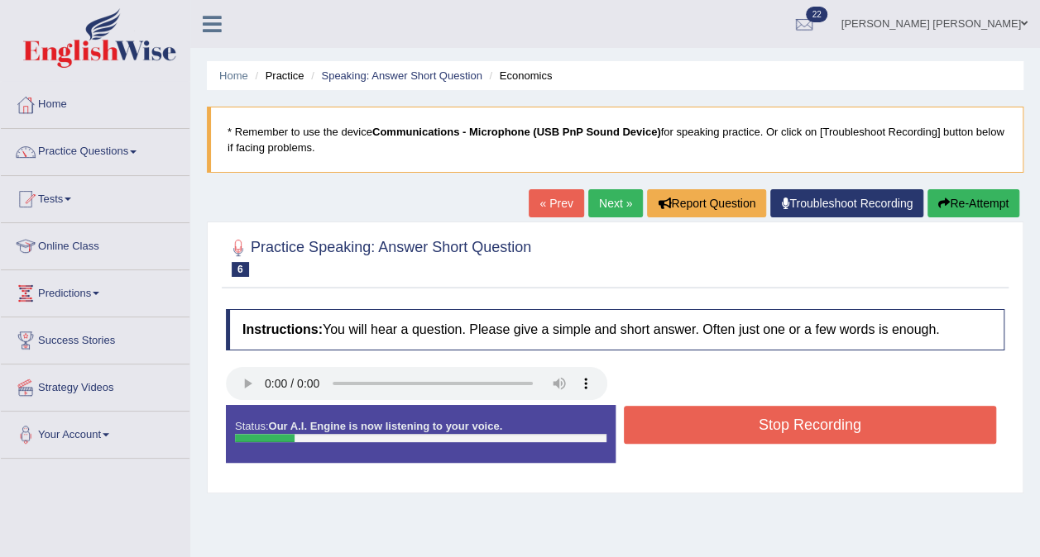
click at [662, 425] on button "Stop Recording" at bounding box center [810, 425] width 373 height 38
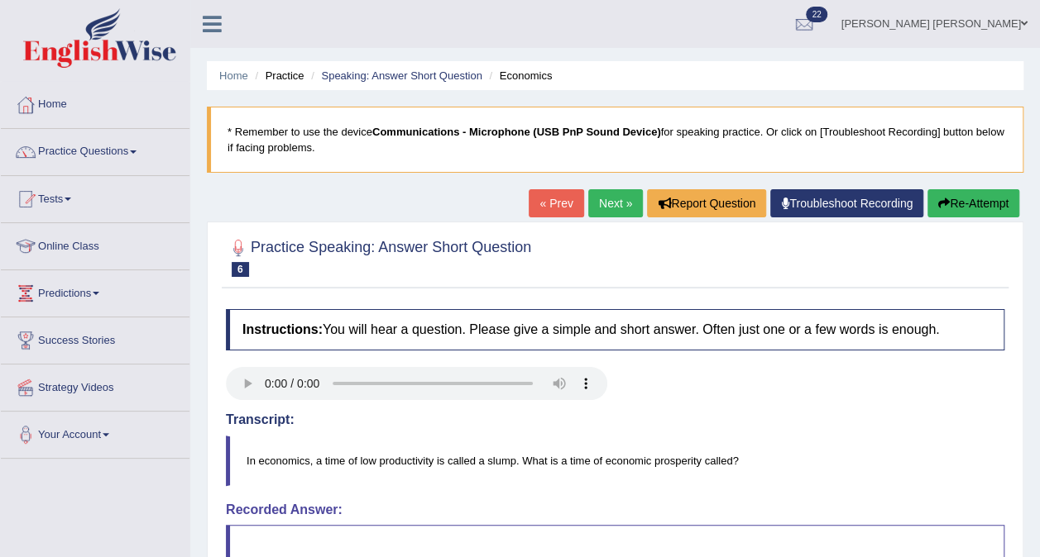
click at [967, 19] on link "Ellaine Grace Espiritu santo" at bounding box center [934, 21] width 211 height 43
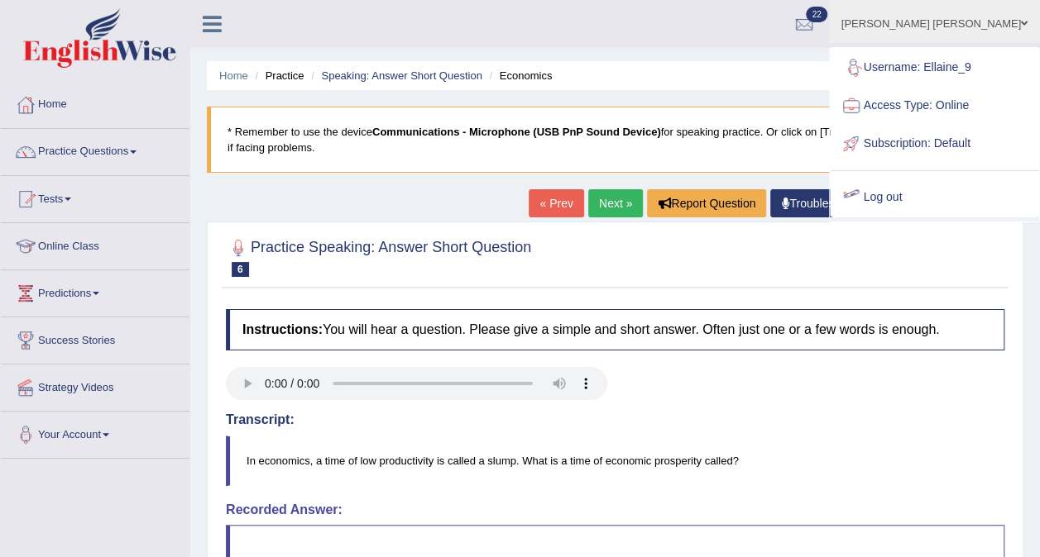
click at [914, 213] on link "Log out" at bounding box center [934, 198] width 208 height 38
